Goal: Information Seeking & Learning: Check status

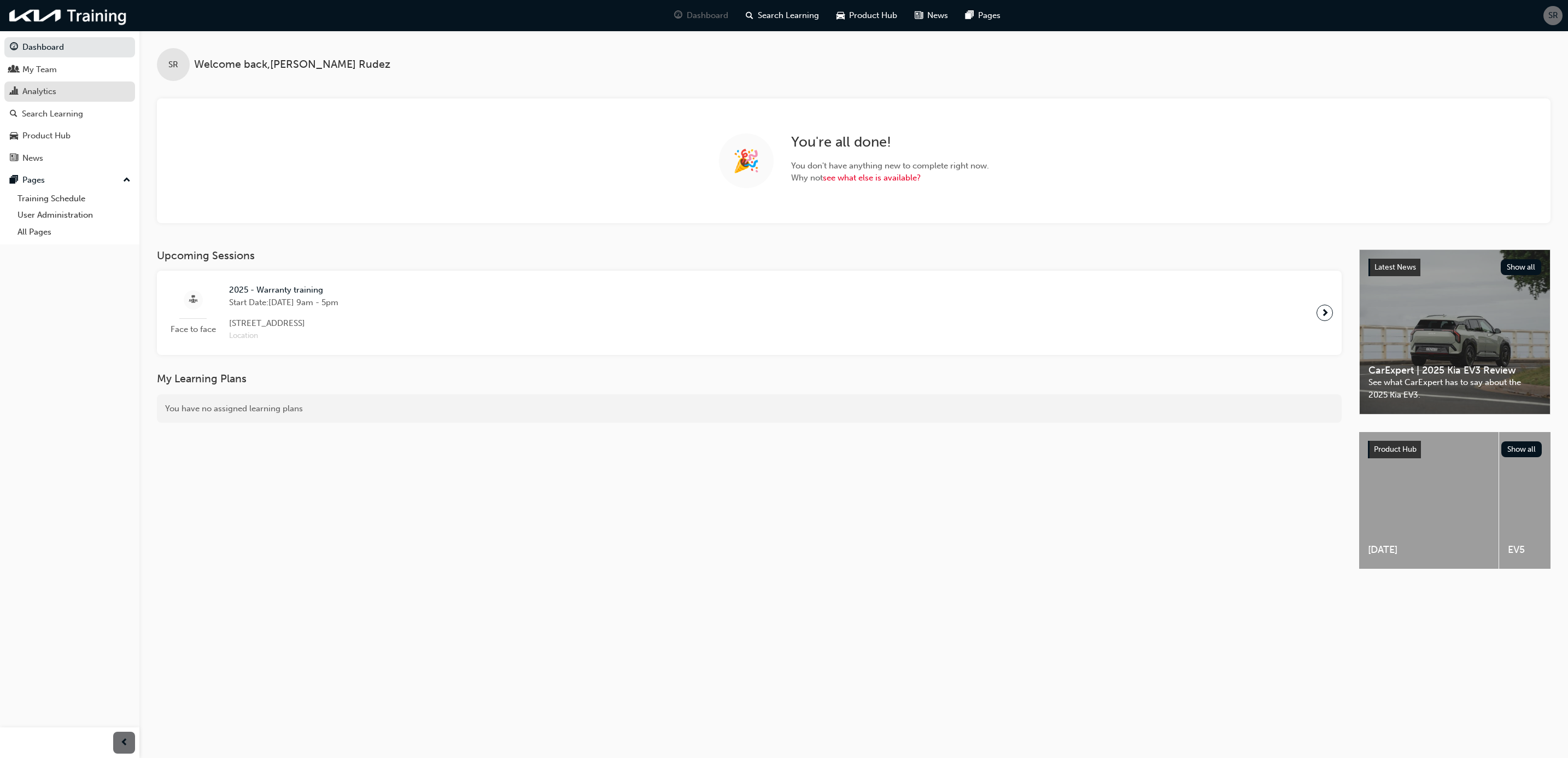
click at [54, 89] on div "Analytics" at bounding box center [39, 91] width 34 height 12
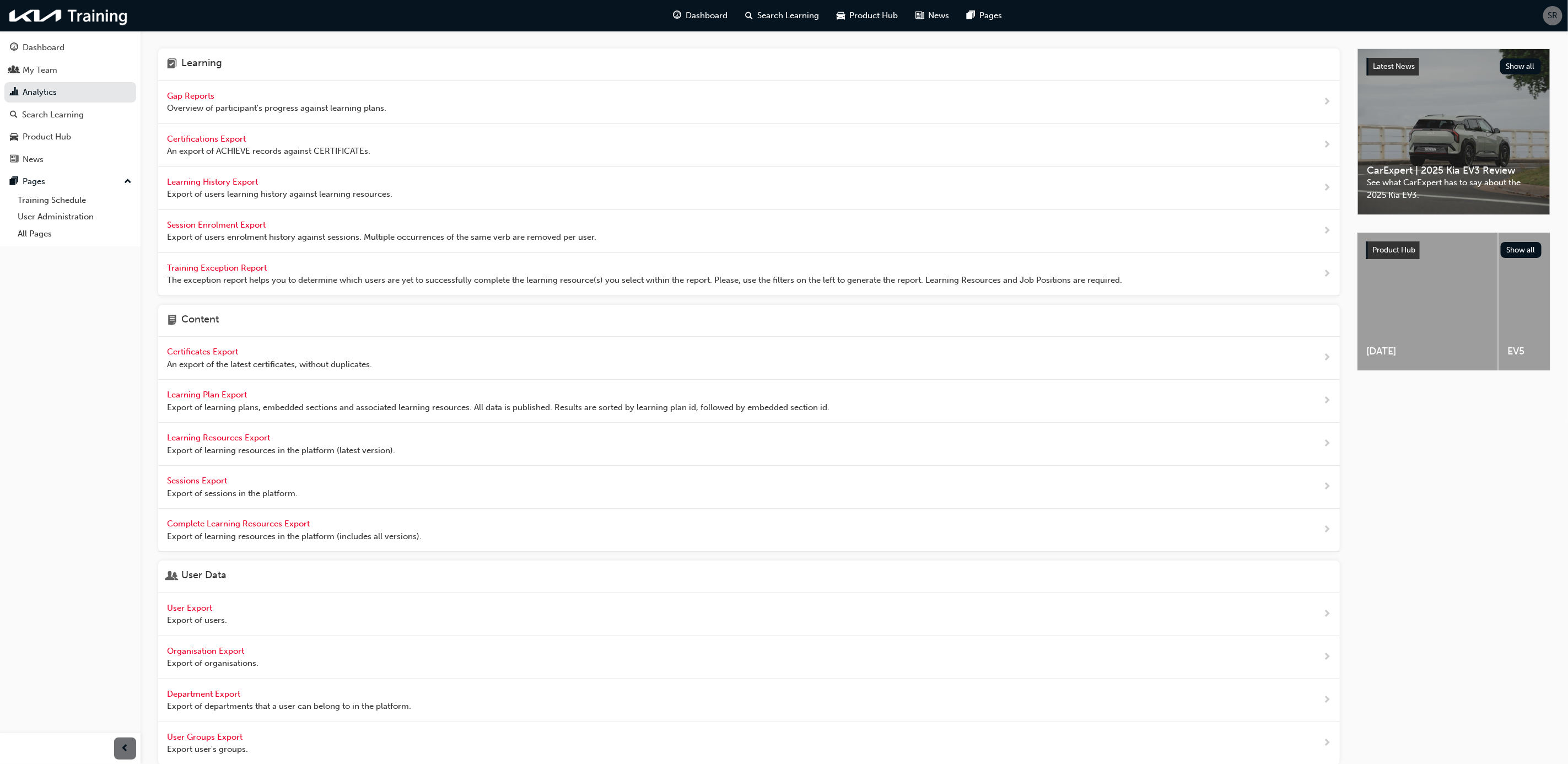
click at [194, 94] on span "Gap Reports" at bounding box center [192, 96] width 50 height 10
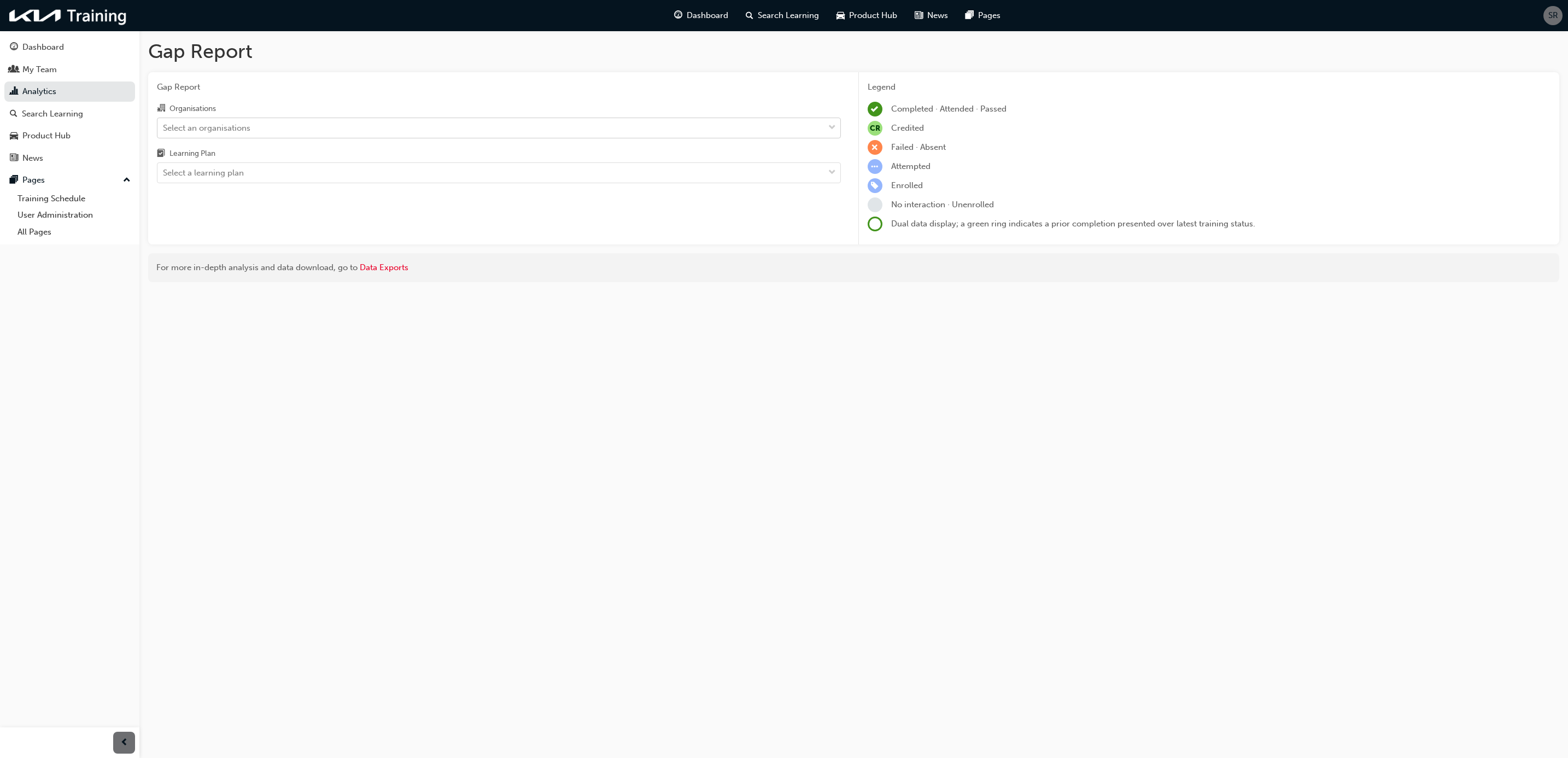
click at [202, 132] on div "Select an organisations" at bounding box center [206, 128] width 87 height 12
click at [164, 132] on input "Organisations Select an organisations" at bounding box center [163, 127] width 1 height 10
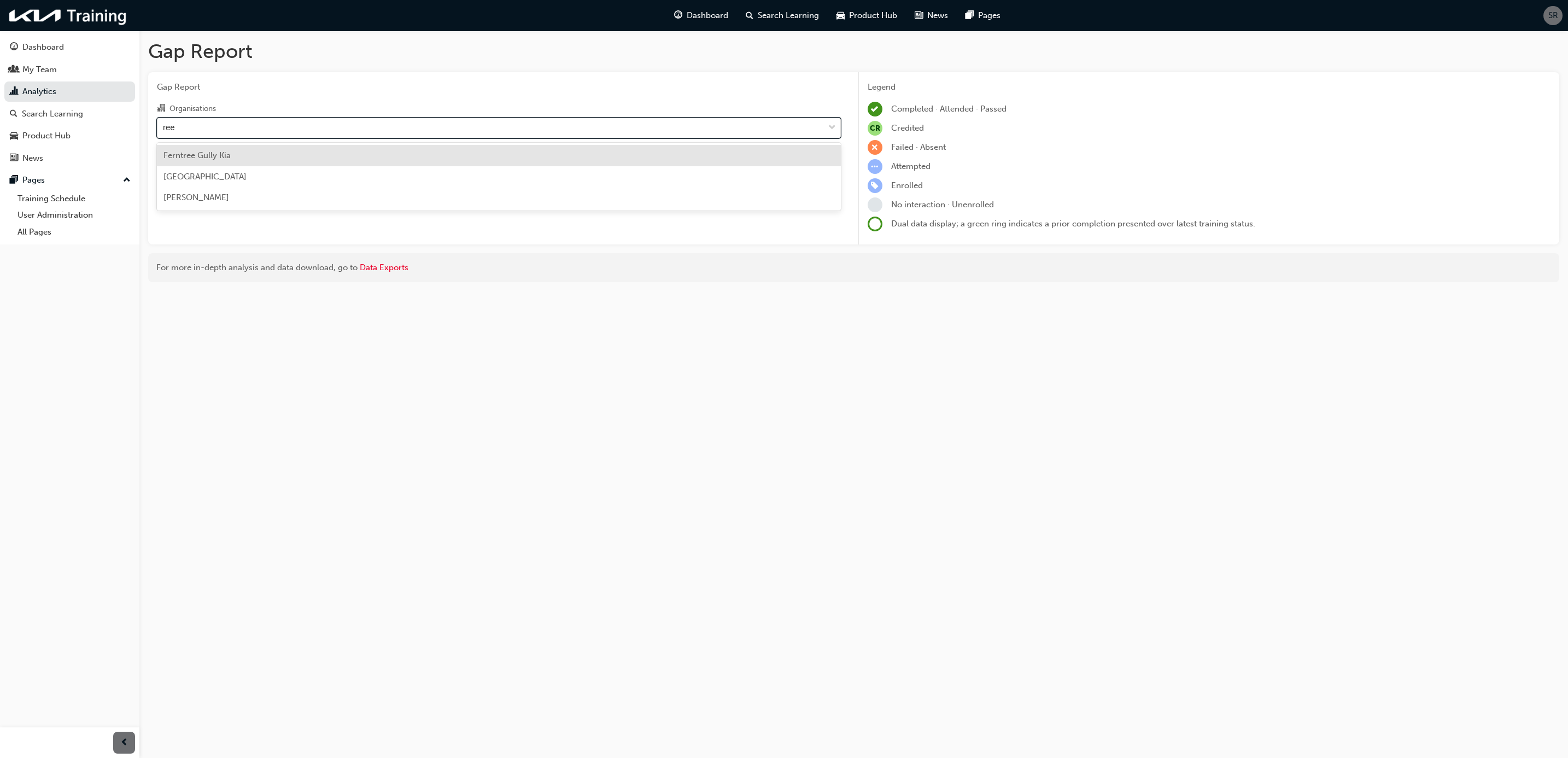
type input "reef"
click at [234, 151] on div "[GEOGRAPHIC_DATA]" at bounding box center [499, 155] width 684 height 21
click at [238, 176] on div "Select a learning plan" at bounding box center [203, 173] width 81 height 12
click at [164, 176] on input "Learning Plan Select a learning plan" at bounding box center [163, 172] width 1 height 10
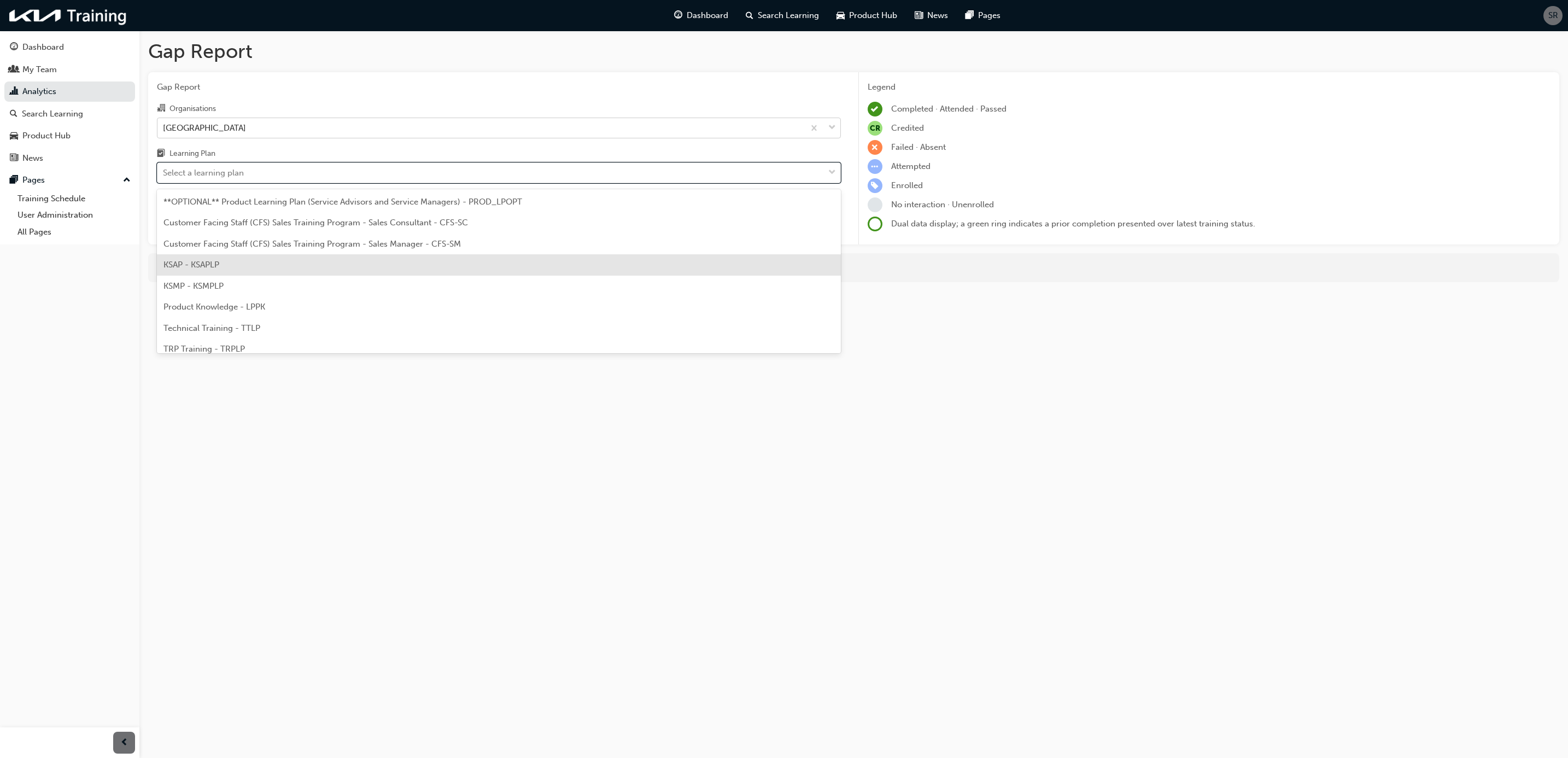
click at [221, 266] on div "KSAP - KSAPLP" at bounding box center [499, 265] width 684 height 21
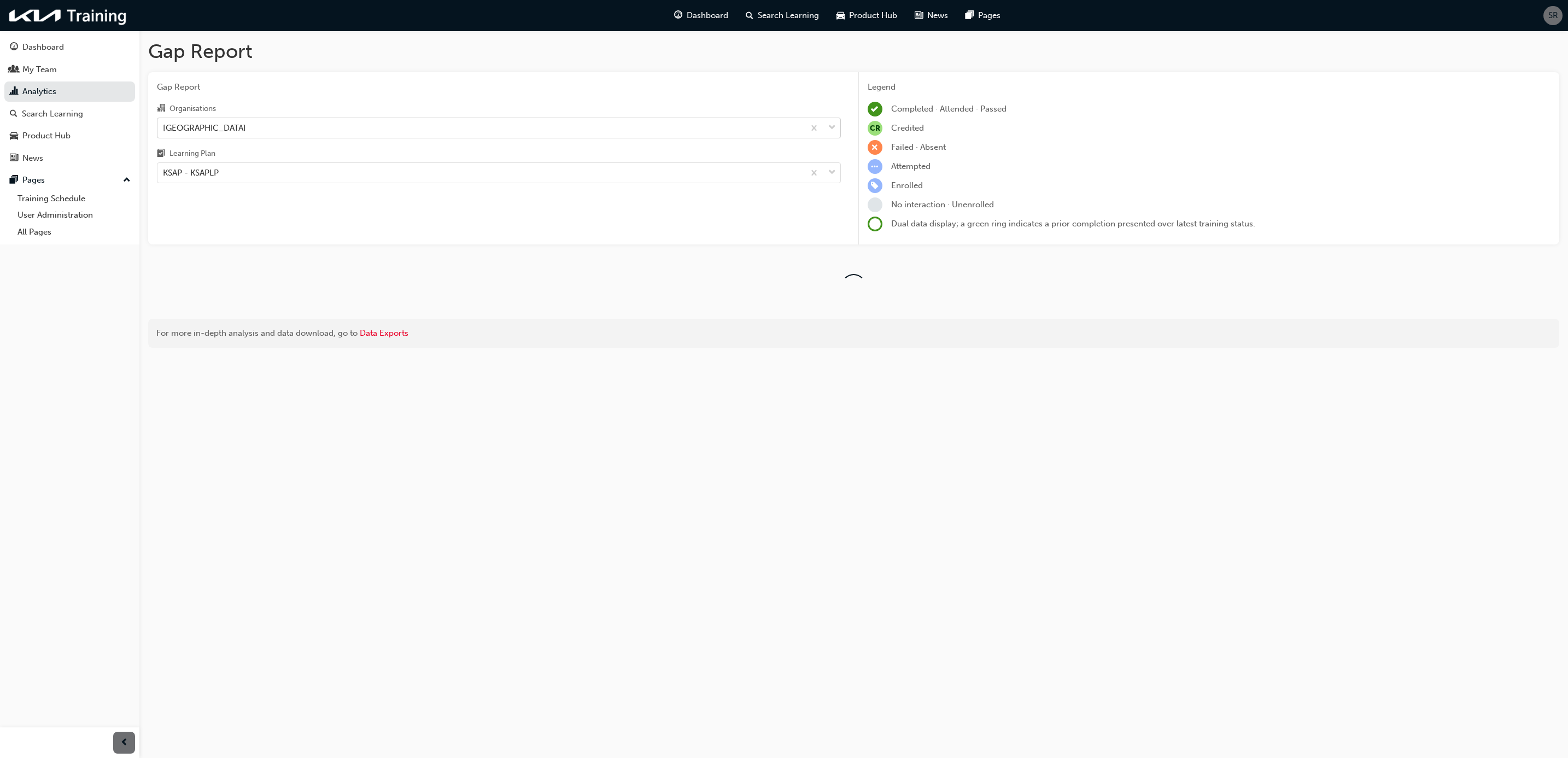
click at [146, 189] on div "Gap Report Gap Report Organisations Reef City Kia Learning Plan KSAP - KSAPLP L…" at bounding box center [854, 198] width 1429 height 335
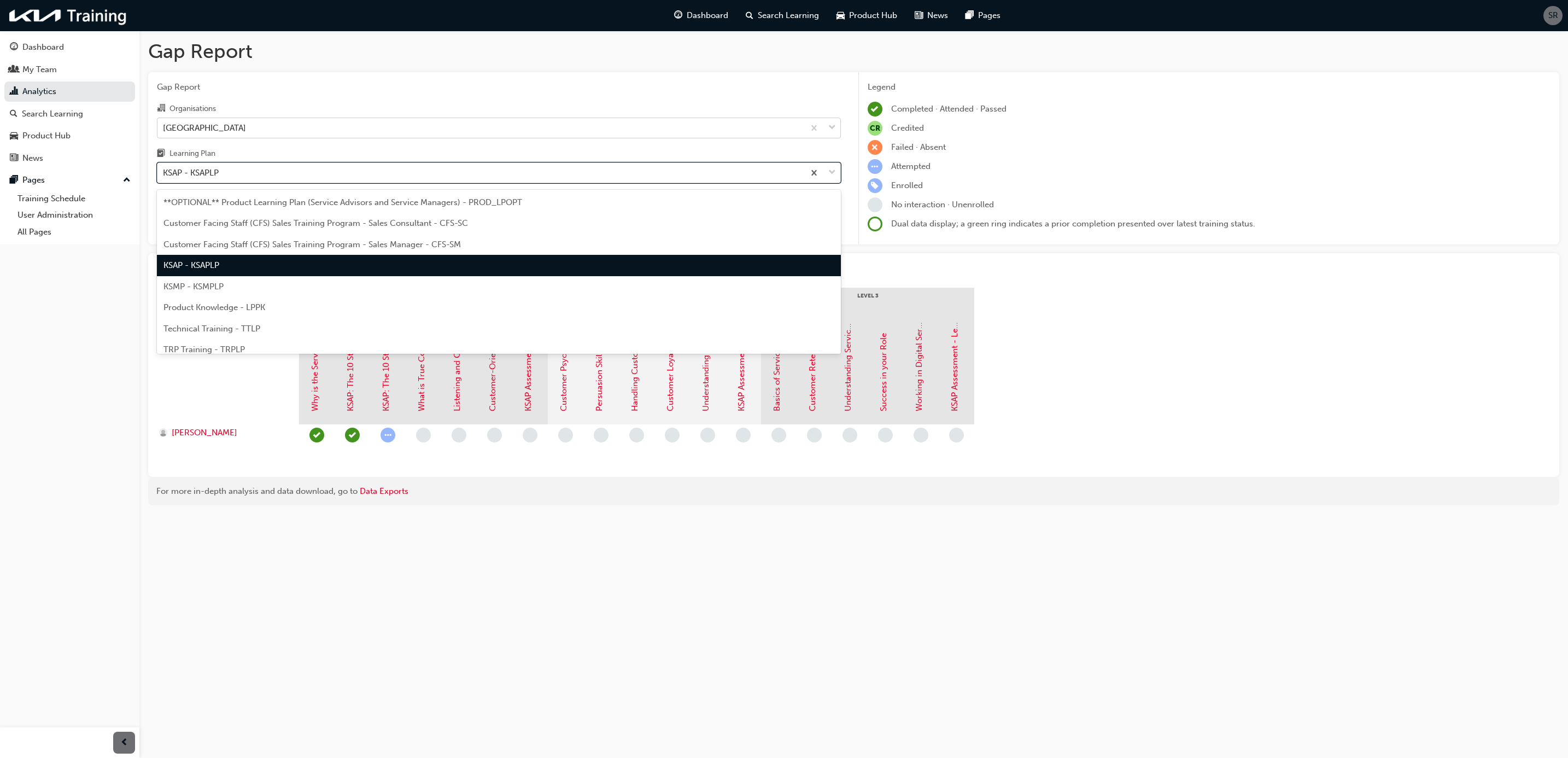
click at [221, 177] on div "KSAP - KSAPLP" at bounding box center [481, 173] width 647 height 19
click at [164, 177] on input "Learning Plan option KSAP - KSAPLP, selected. option KSAP - KSAPLP focused, 4 o…" at bounding box center [163, 172] width 1 height 10
click at [207, 286] on span "KSMP - KSMPLP" at bounding box center [194, 287] width 60 height 10
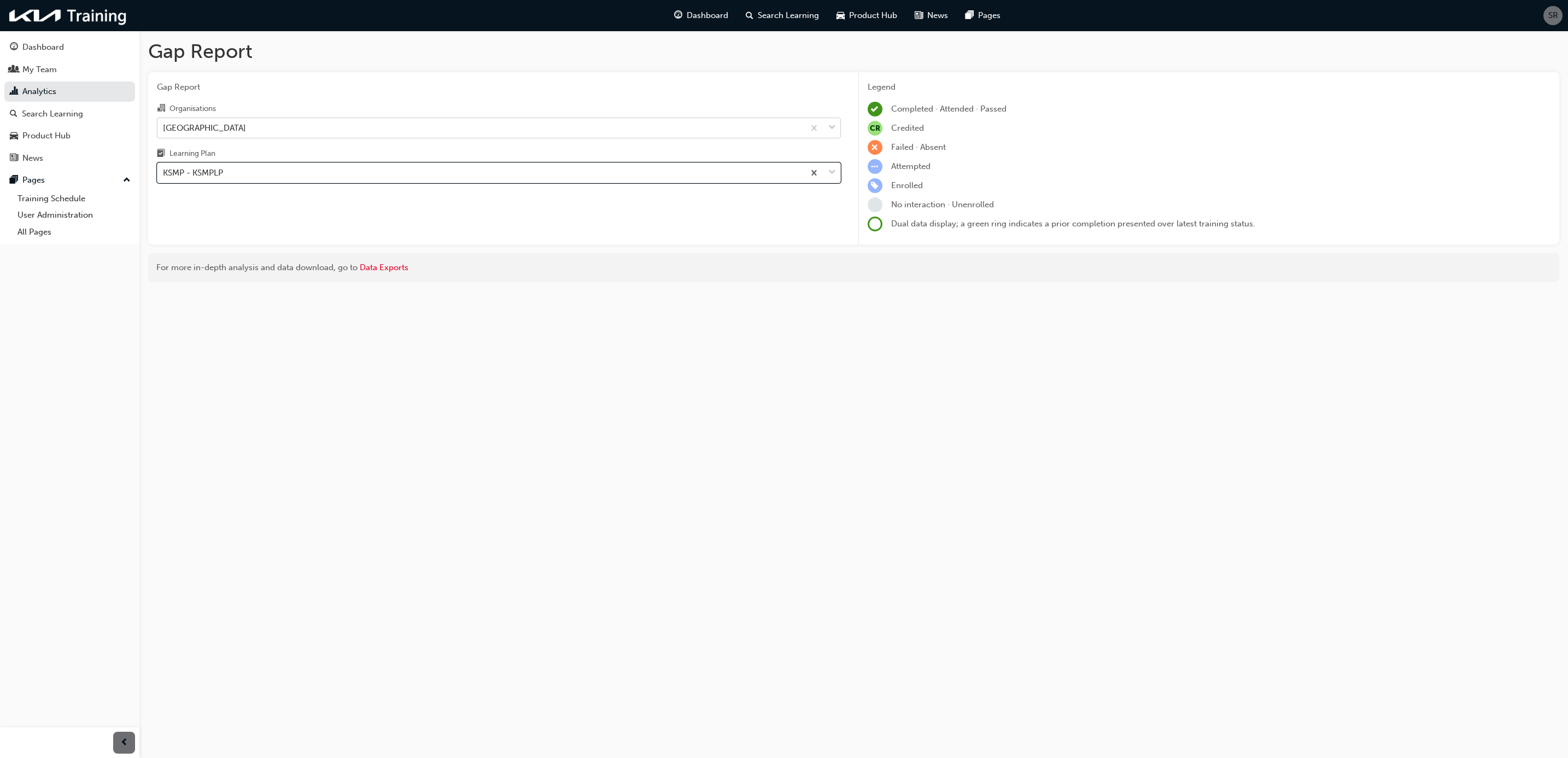
click at [146, 179] on div "Gap Report Gap Report Organisations Reef City Kia Learning Plan option KSMP - […" at bounding box center [854, 166] width 1429 height 269
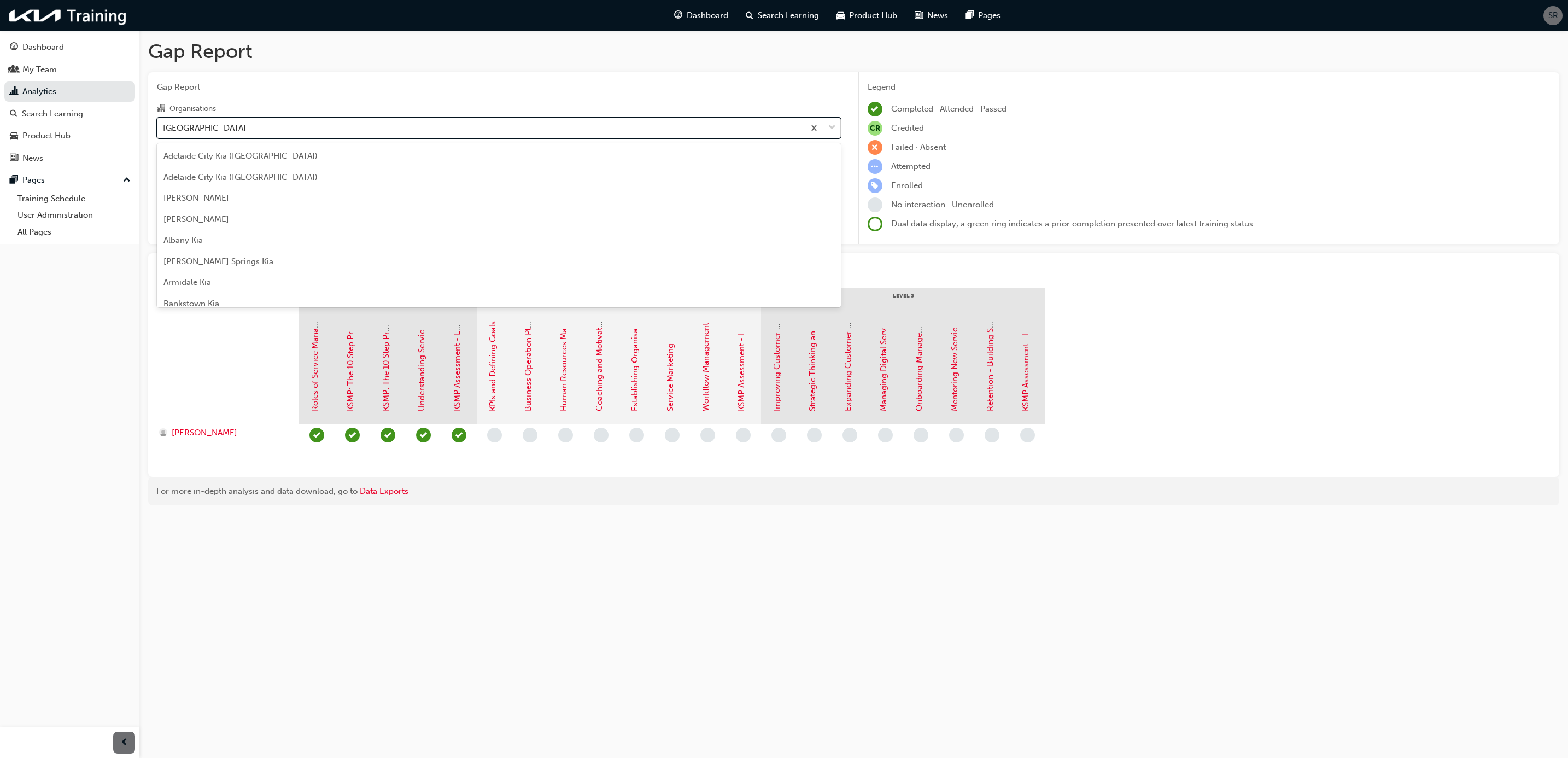
click at [179, 123] on div "[GEOGRAPHIC_DATA]" at bounding box center [204, 128] width 83 height 12
click at [164, 123] on input "Organisations option [GEOGRAPHIC_DATA], selected. option Reef City Kia focused,…" at bounding box center [163, 127] width 1 height 10
type input "trop"
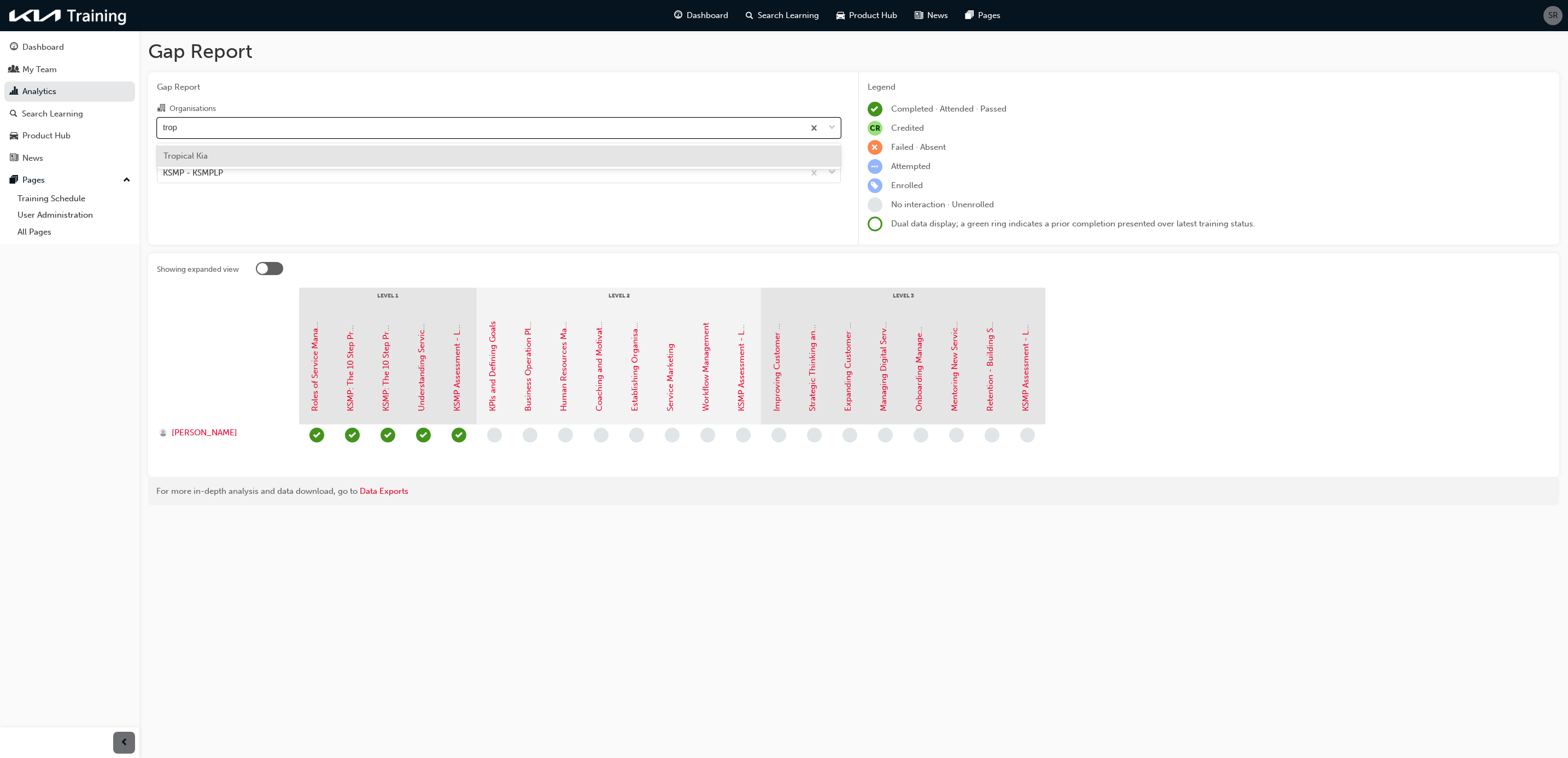
click at [233, 150] on div "Tropical Kia" at bounding box center [499, 156] width 684 height 21
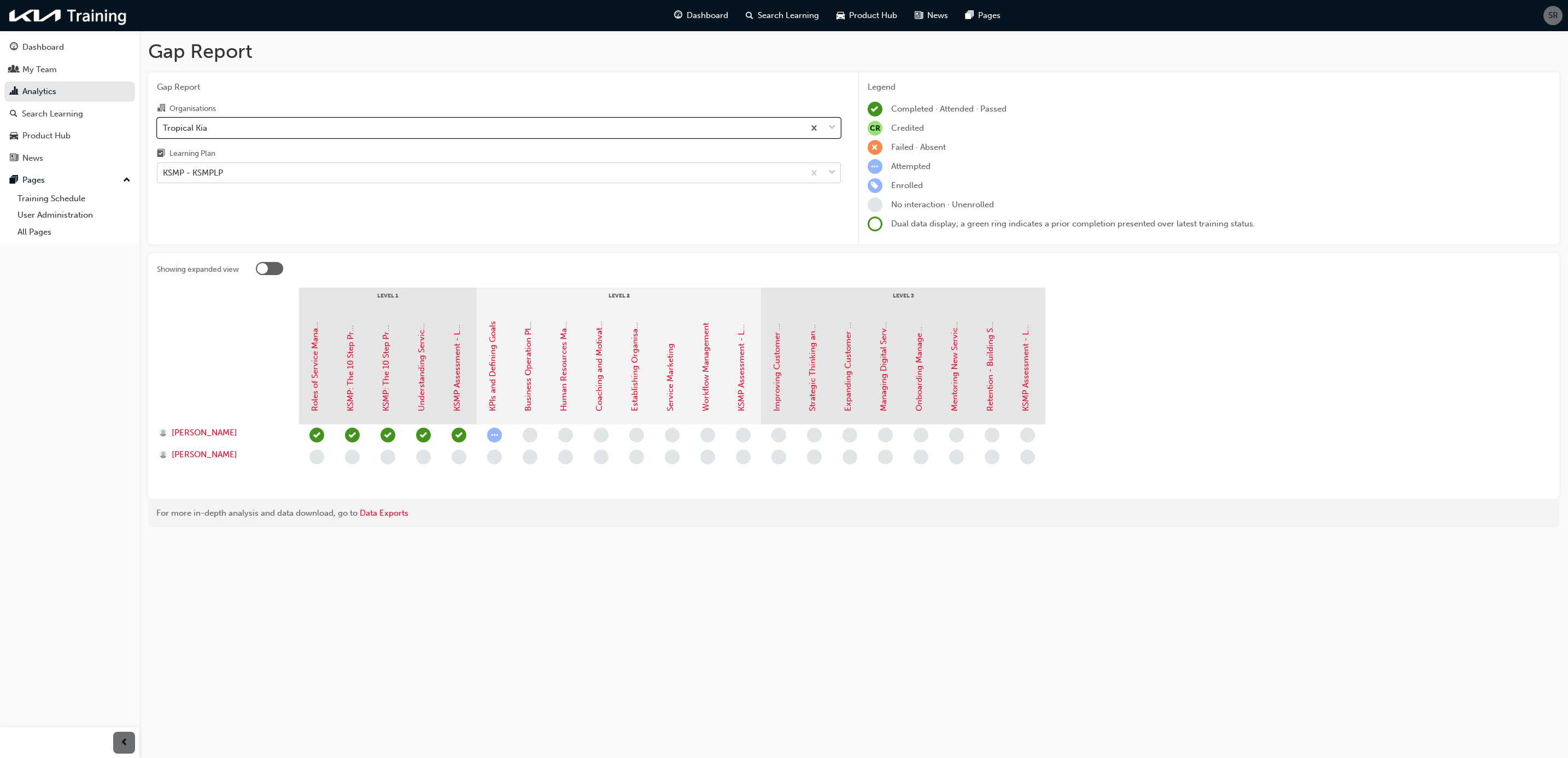
click at [240, 176] on div "KSMP - KSMPLP" at bounding box center [481, 173] width 647 height 19
click at [164, 176] on input "Learning Plan KSMP - KSMPLP" at bounding box center [163, 172] width 1 height 10
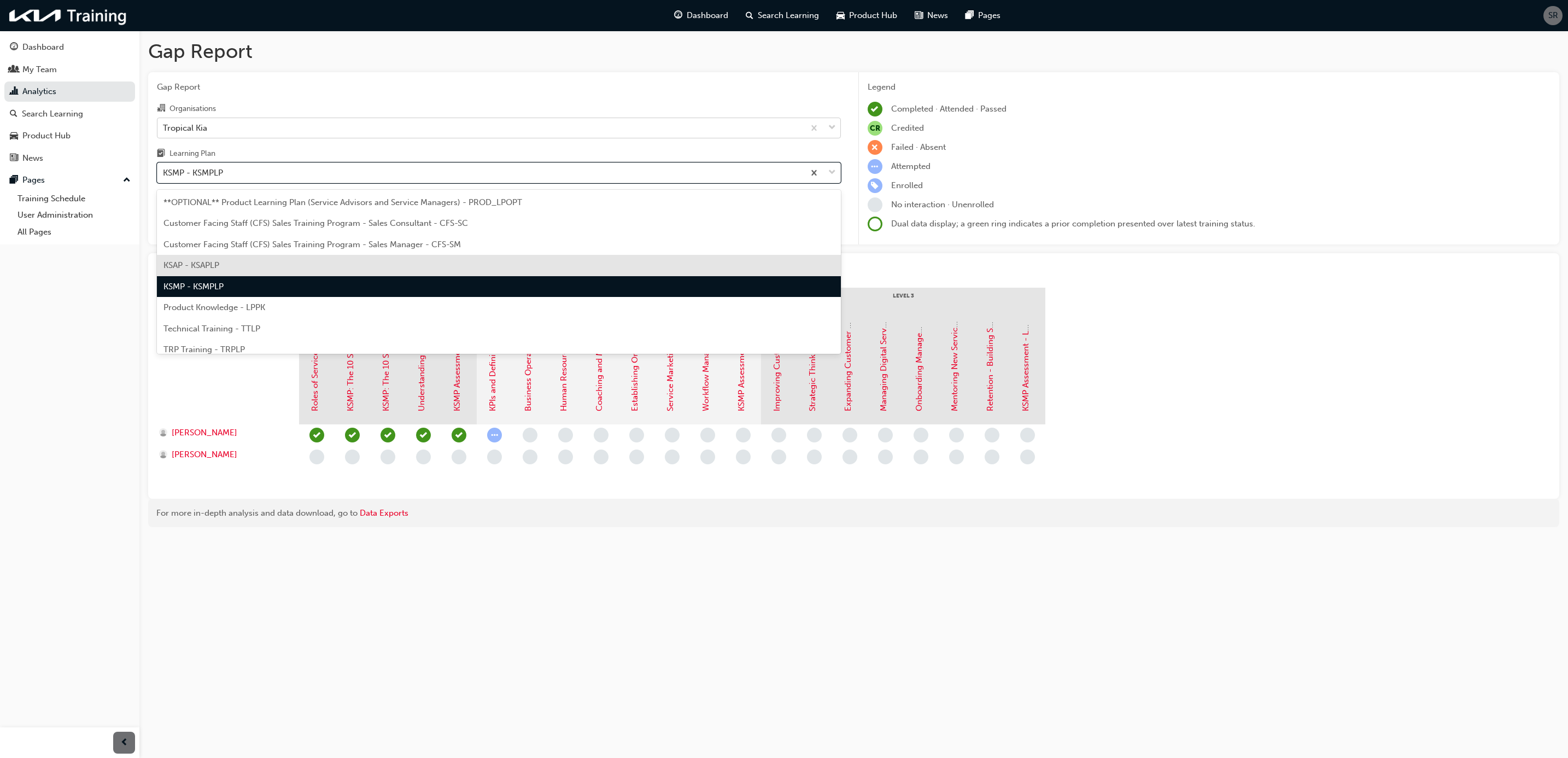
click at [207, 263] on span "KSAP - KSAPLP" at bounding box center [191, 265] width 56 height 10
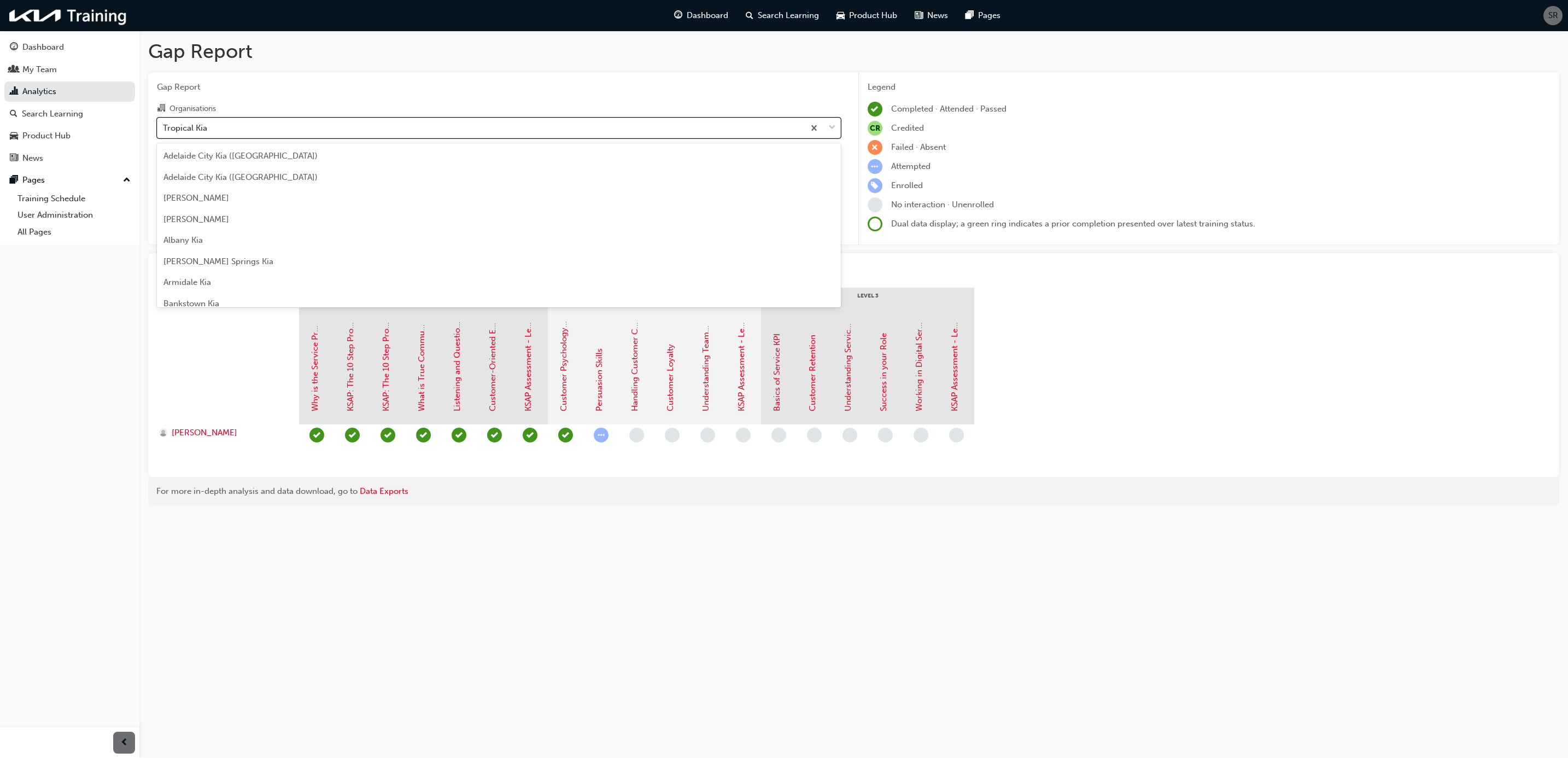
click at [248, 119] on div "Tropical Kia" at bounding box center [481, 128] width 647 height 19
click at [164, 122] on input "Organisations option Tropical Kia, selected. option Tropical Kia focused, 146 o…" at bounding box center [163, 127] width 1 height 10
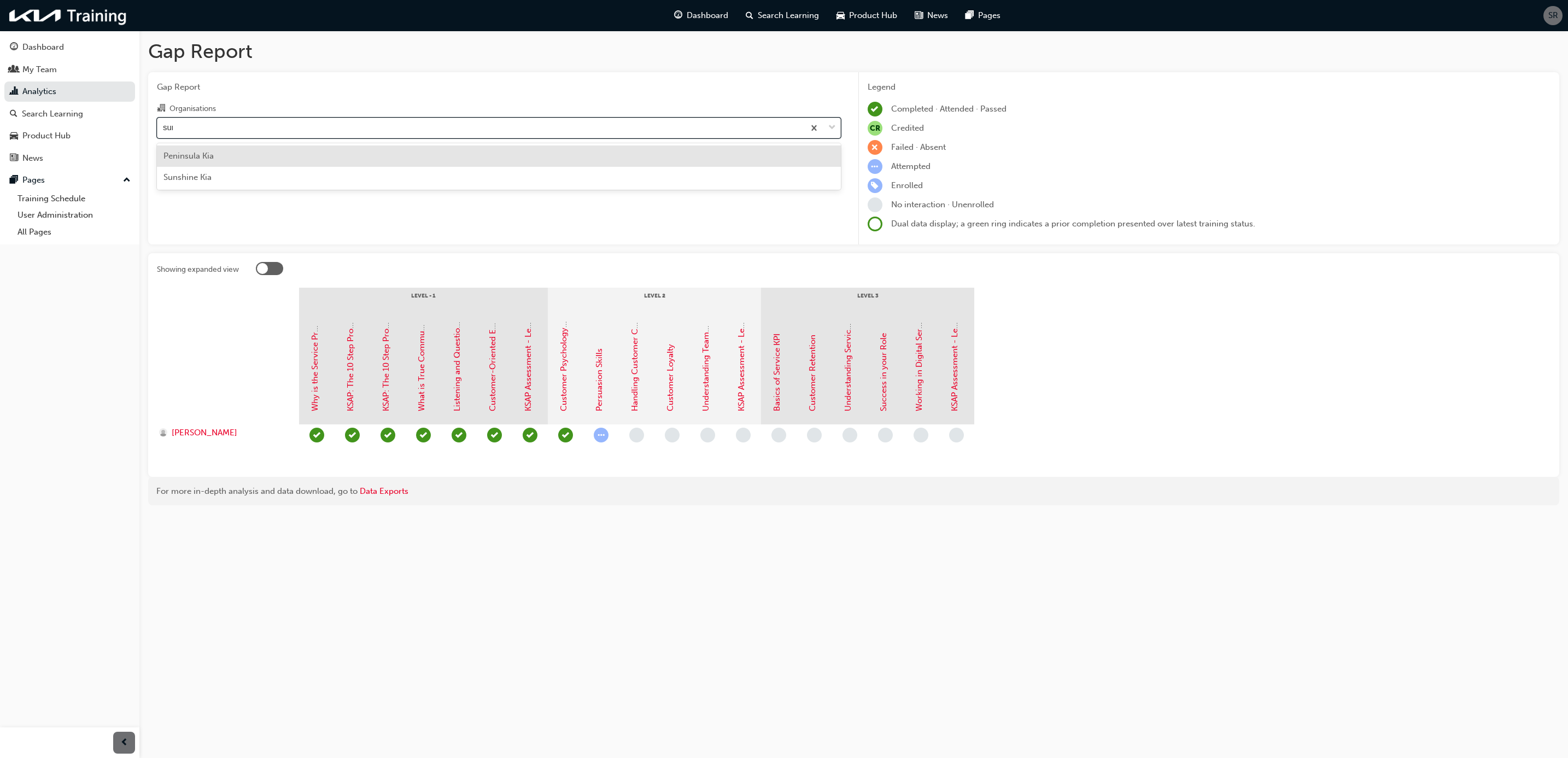
type input "suns"
click at [245, 155] on div "Sunshine Kia" at bounding box center [499, 156] width 684 height 21
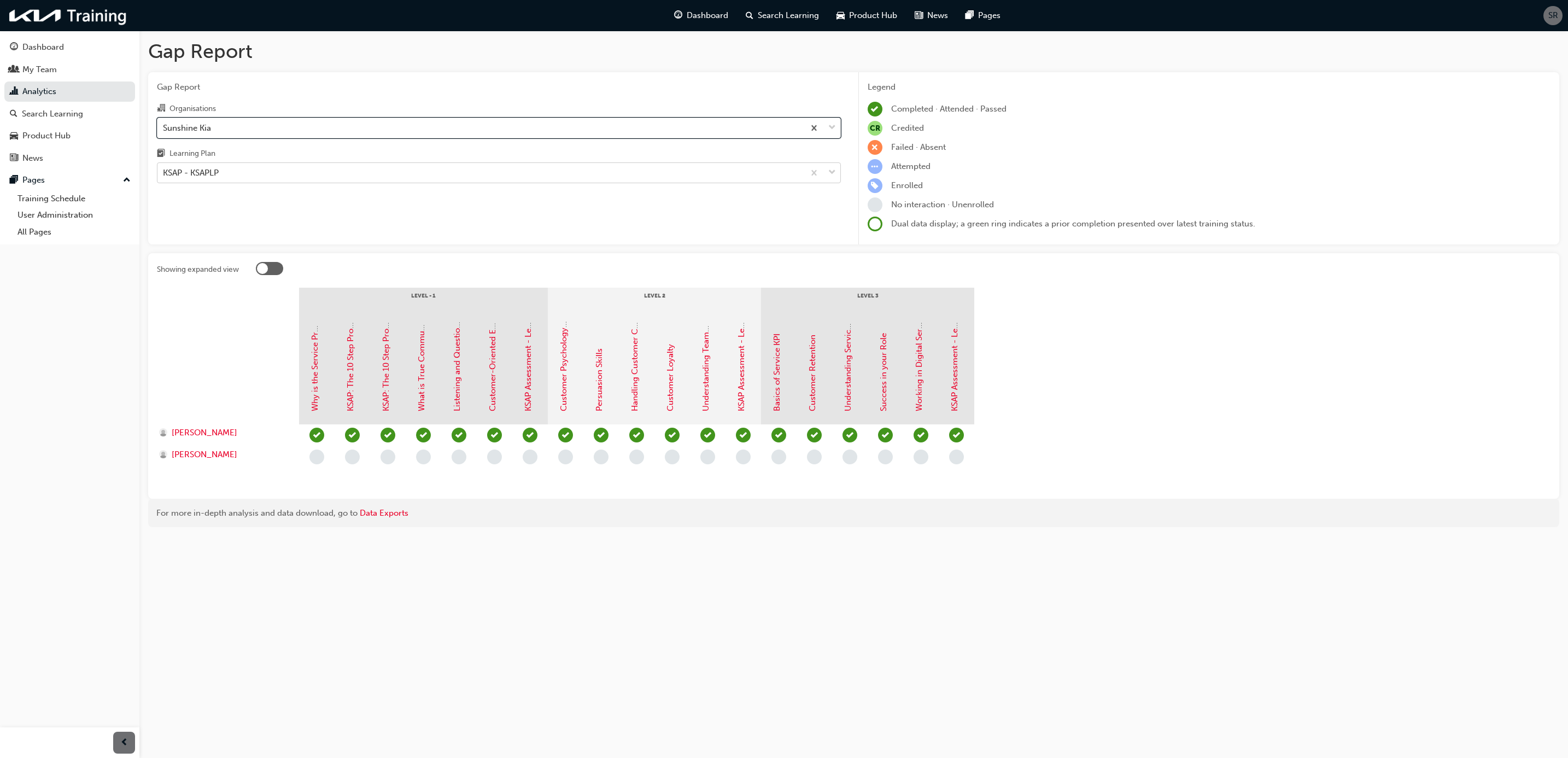
click at [216, 176] on div "KSAP - KSAPLP" at bounding box center [190, 173] width 56 height 12
click at [164, 176] on input "Learning Plan KSAP - KSAPLP" at bounding box center [163, 172] width 1 height 10
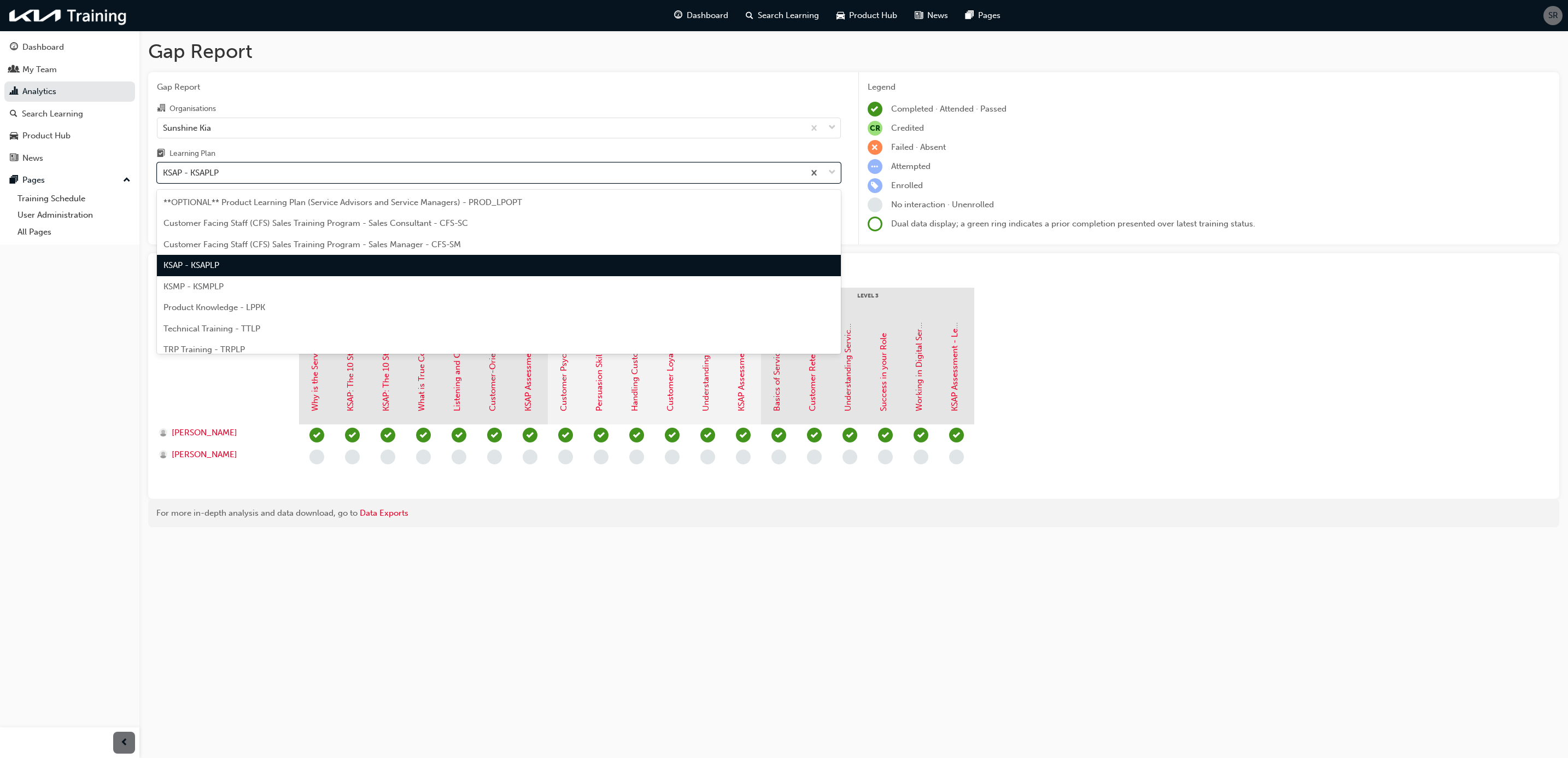
click at [222, 278] on div "KSMP - KSMPLP" at bounding box center [499, 287] width 684 height 21
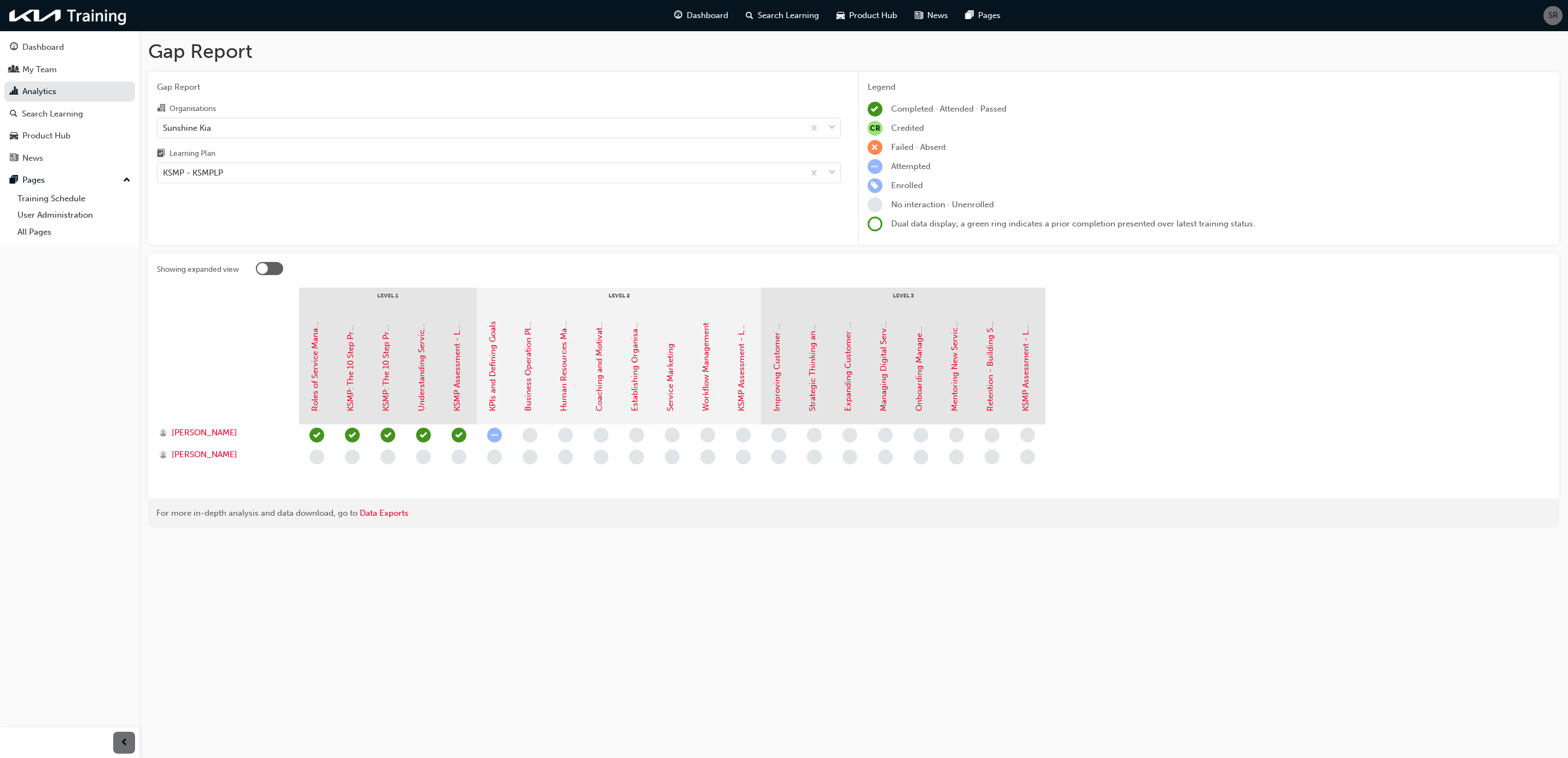
click at [1269, 127] on div "CR Credited" at bounding box center [1209, 128] width 683 height 14
